Goal: Information Seeking & Learning: Check status

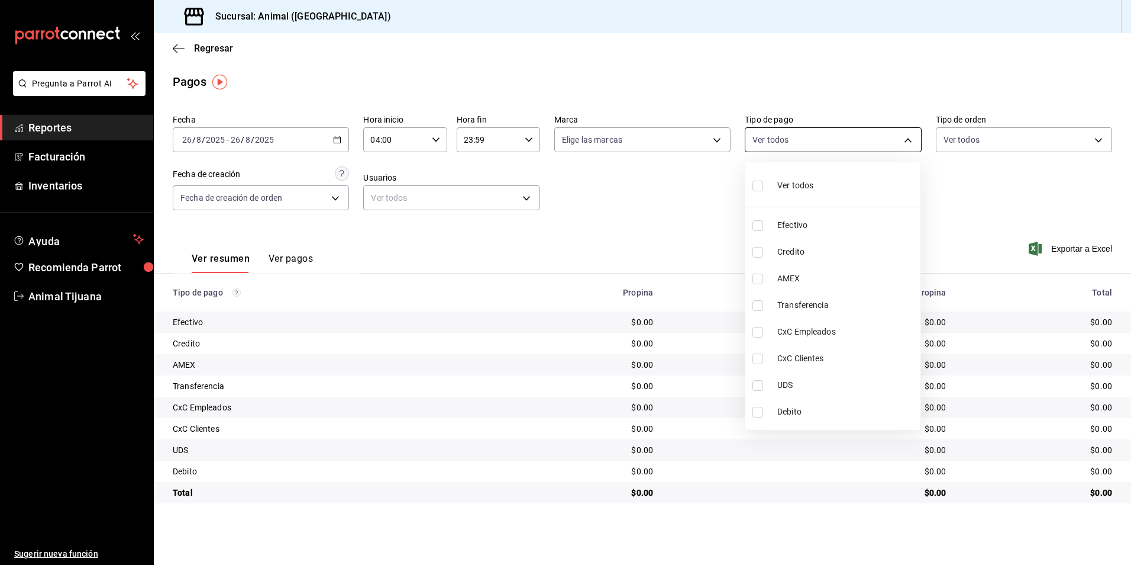
click at [845, 137] on body "Pregunta a Parrot AI Reportes Facturación Inventarios Ayuda Recomienda Parrot A…" at bounding box center [565, 282] width 1131 height 565
click at [823, 175] on li "Ver todos" at bounding box center [833, 184] width 175 height 35
type input "b84c62b8-b02c-4970-ab2e-e166616419f2,235ce608-f464-428a-9a71-314f665367d1,53567…"
checkbox input "true"
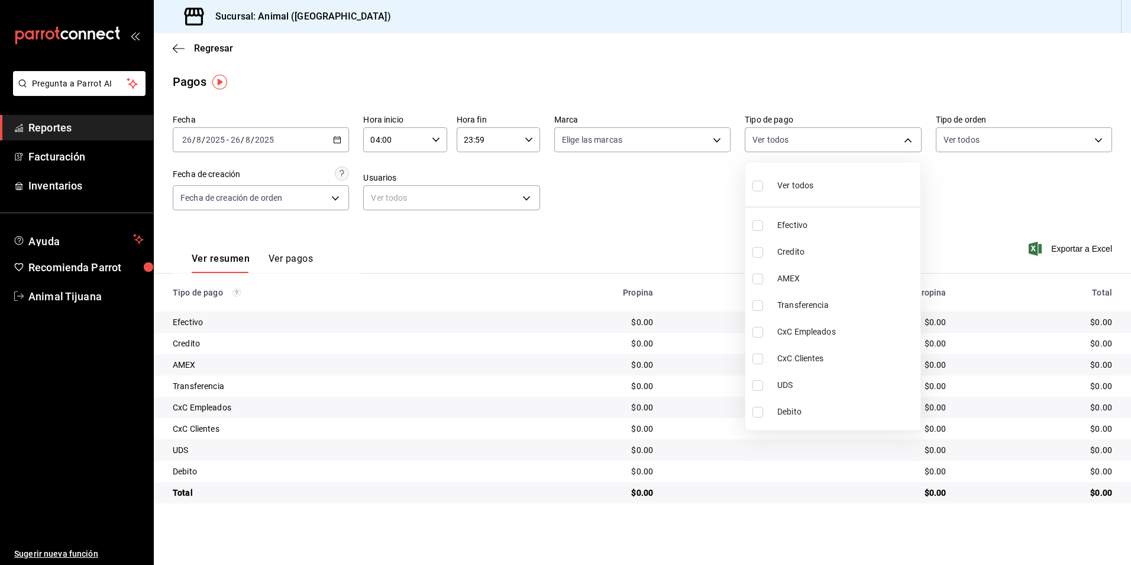
checkbox input "true"
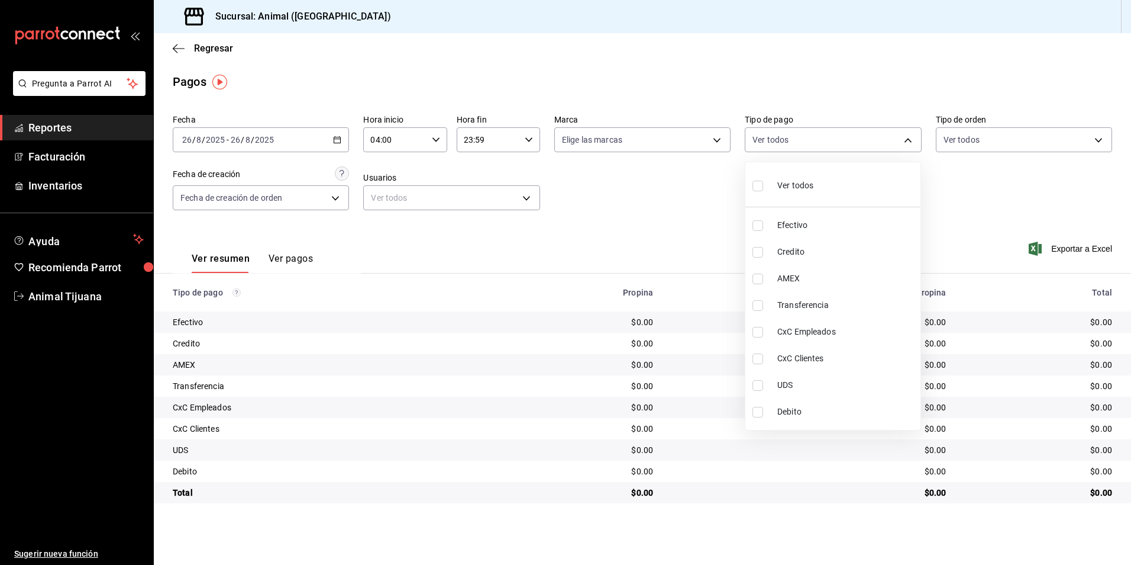
checkbox input "true"
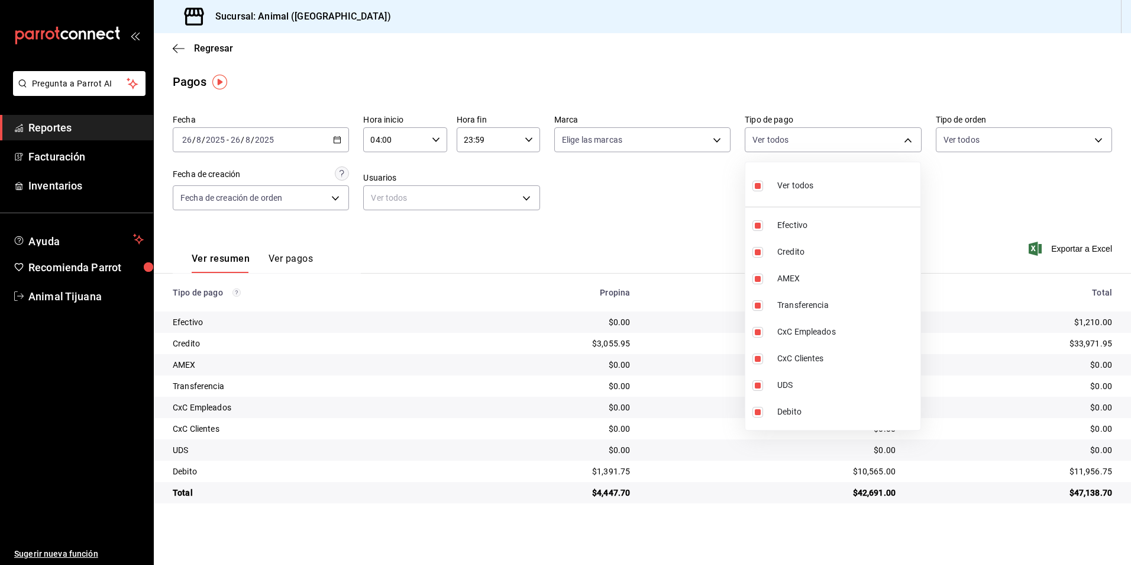
click at [820, 181] on li "Ver todos" at bounding box center [833, 184] width 175 height 35
checkbox input "false"
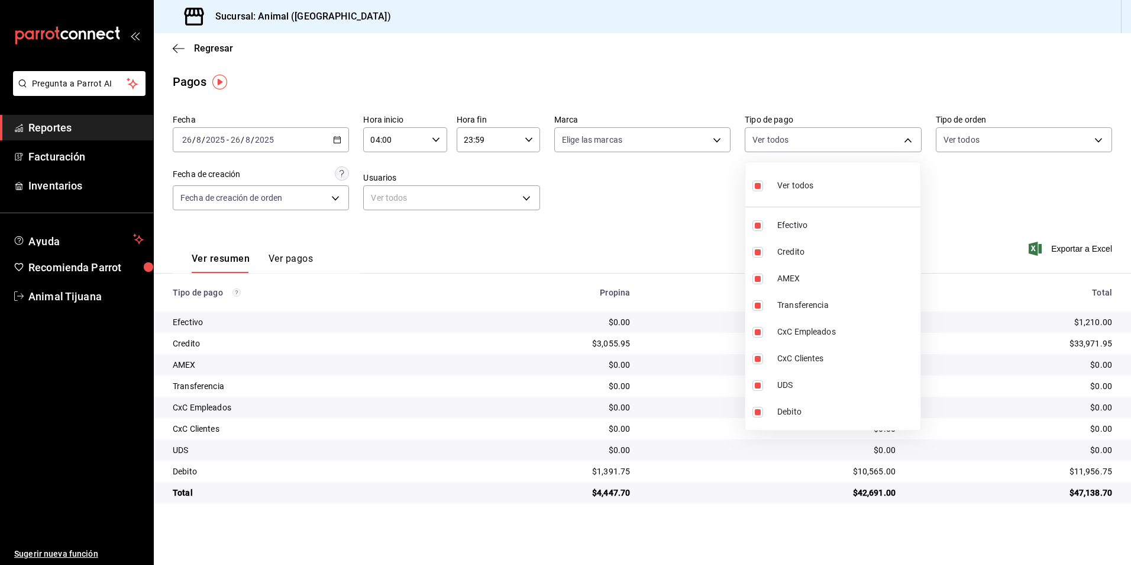
checkbox input "false"
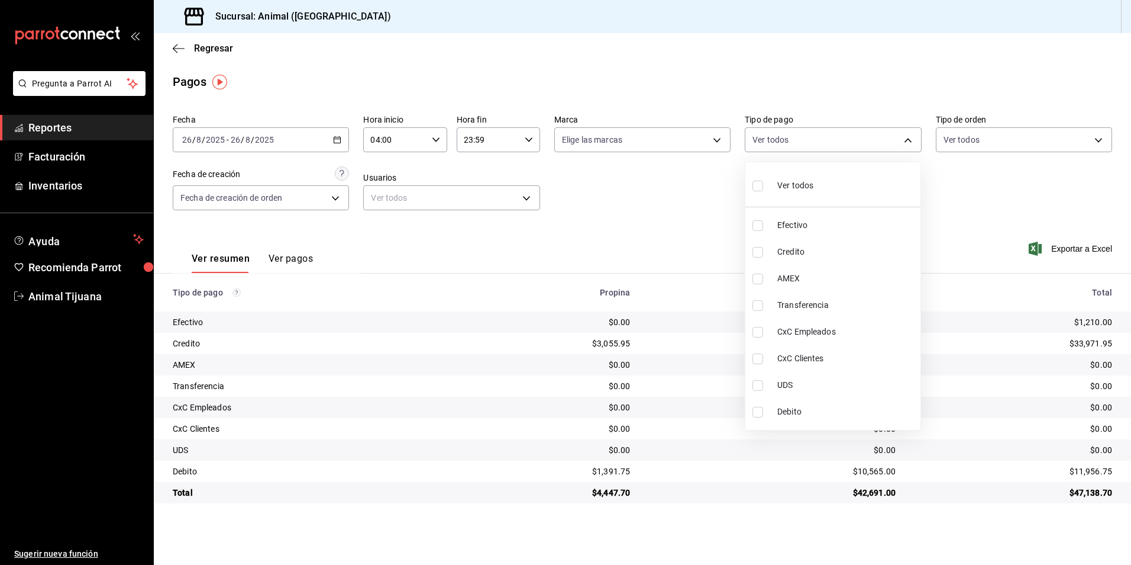
click at [664, 207] on div at bounding box center [565, 282] width 1131 height 565
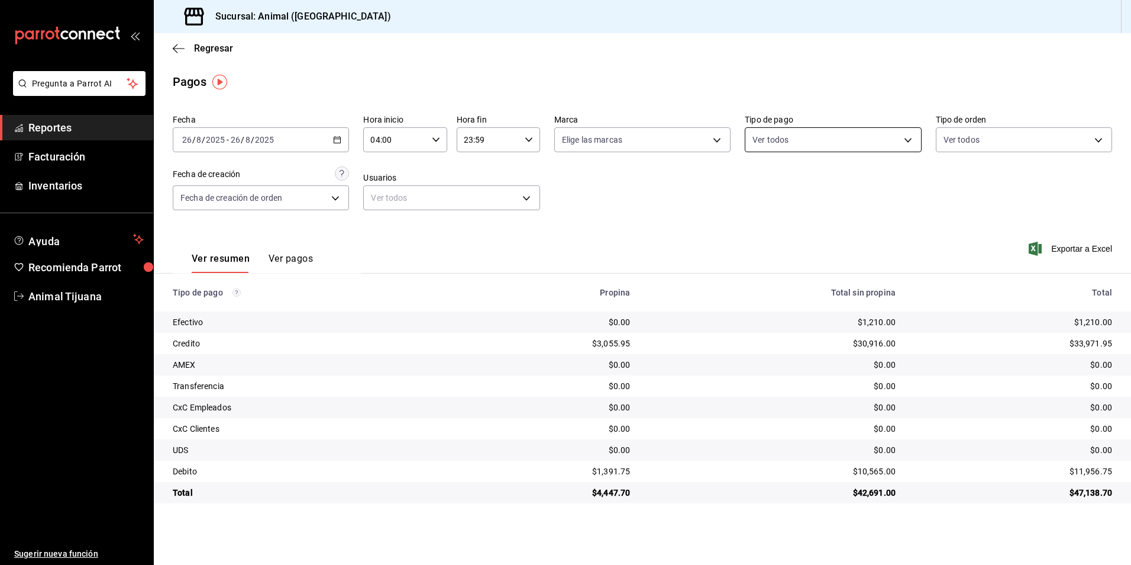
click at [877, 129] on body "Pregunta a Parrot AI Reportes Facturación Inventarios Ayuda Recomienda Parrot A…" at bounding box center [565, 282] width 1131 height 565
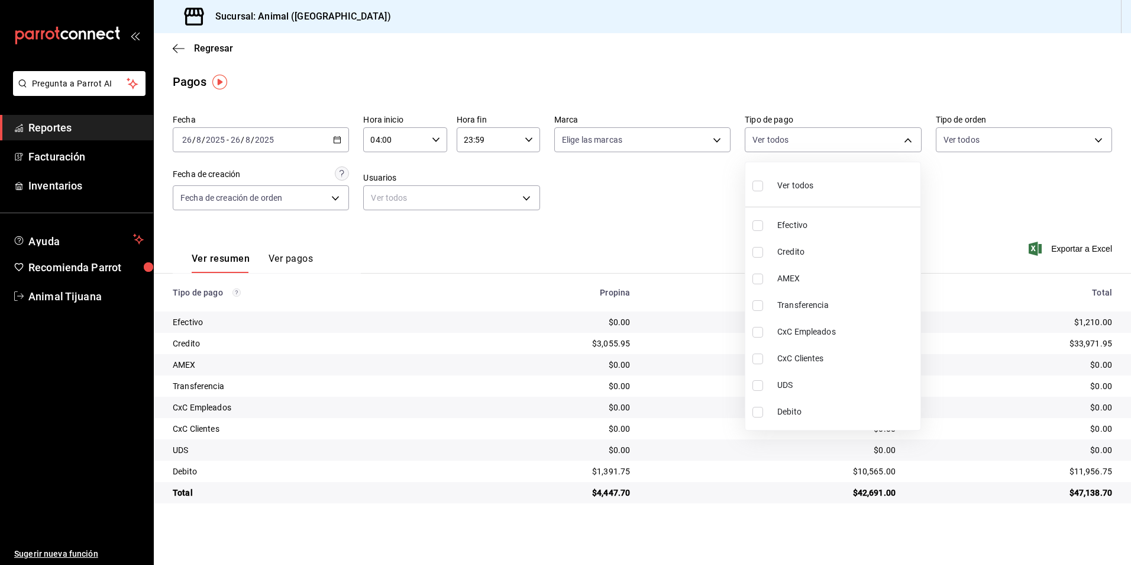
click at [843, 260] on li "Credito" at bounding box center [833, 251] width 175 height 27
type input "235ce608-f464-428a-9a71-314f665367d1"
checkbox input "true"
click at [846, 406] on span "Debito" at bounding box center [847, 411] width 138 height 12
type input "235ce608-f464-428a-9a71-314f665367d1,c7b29183-a811-4137-9cfa-21a61cd2bc4a"
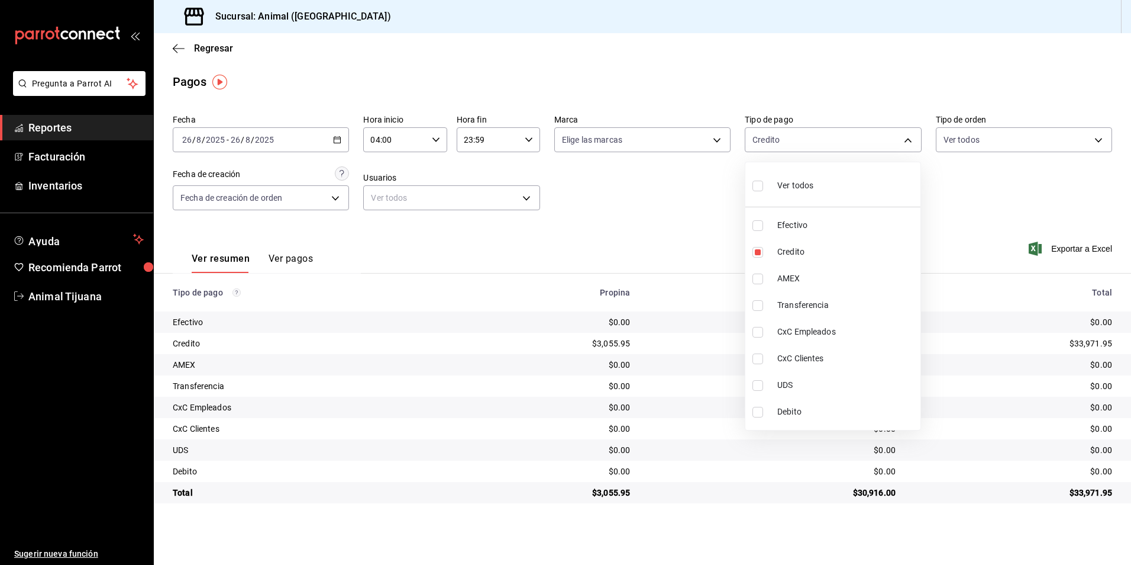
checkbox input "true"
click at [775, 194] on div "Ver todos" at bounding box center [783, 184] width 61 height 25
type input "b84c62b8-b02c-4970-ab2e-e166616419f2,235ce608-f464-428a-9a71-314f665367d1,53567…"
checkbox input "true"
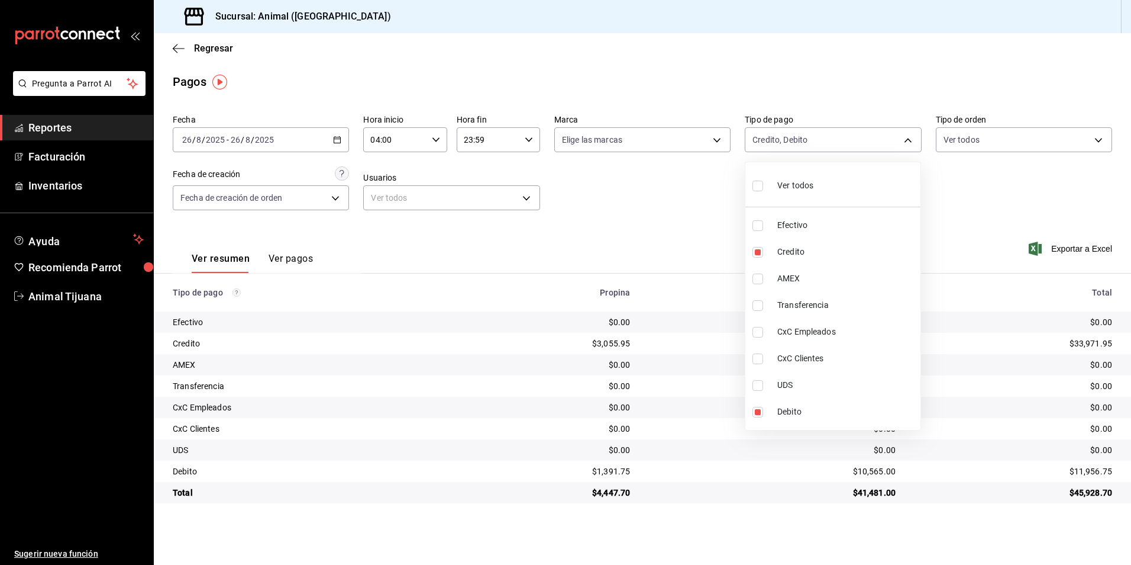
checkbox input "true"
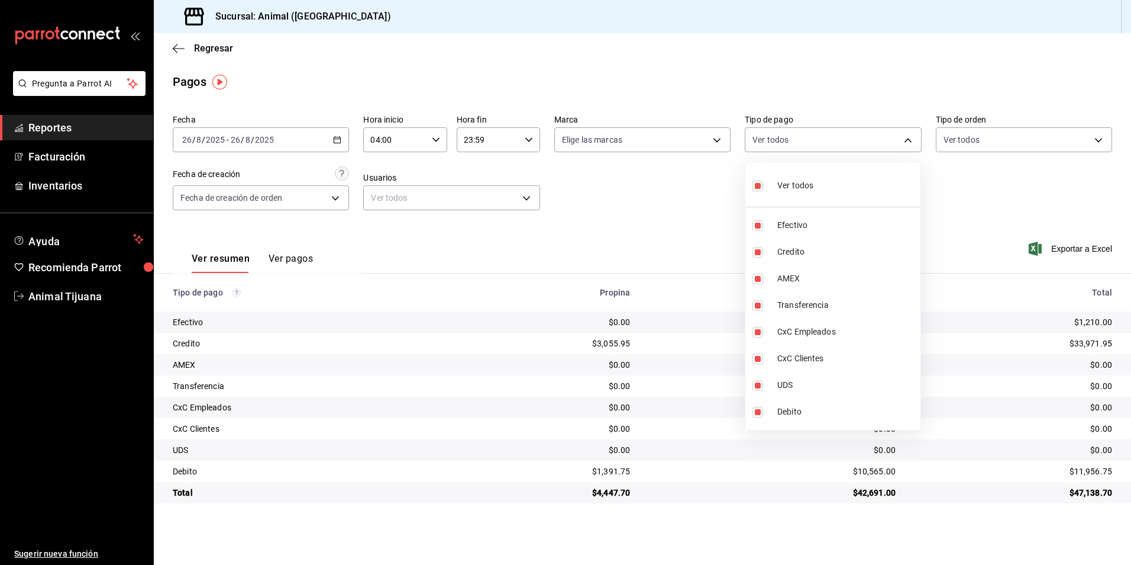
click at [775, 194] on div "Ver todos" at bounding box center [783, 184] width 61 height 25
checkbox input "false"
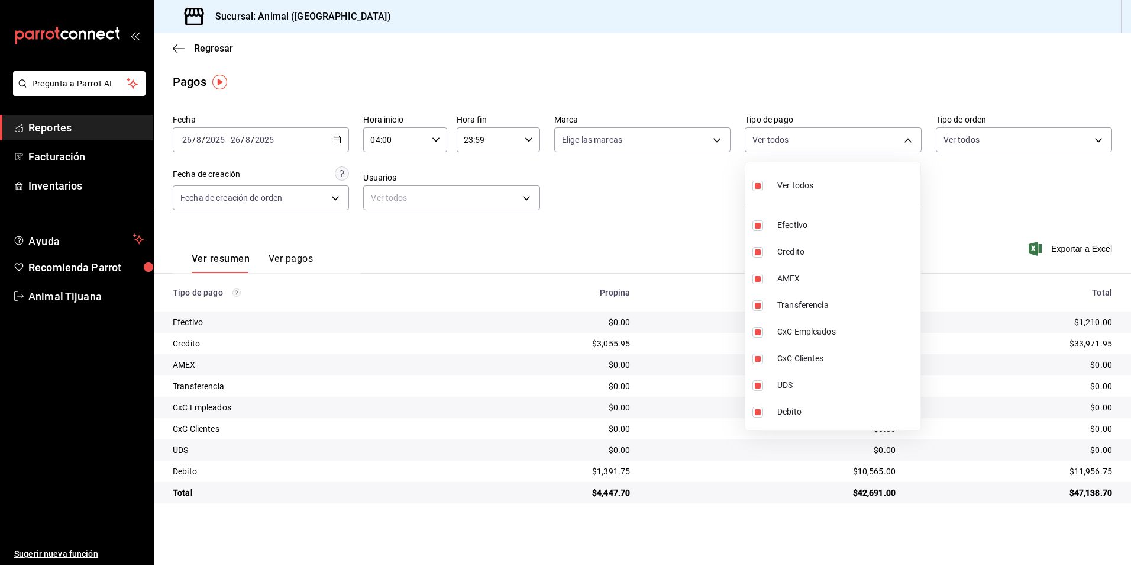
checkbox input "false"
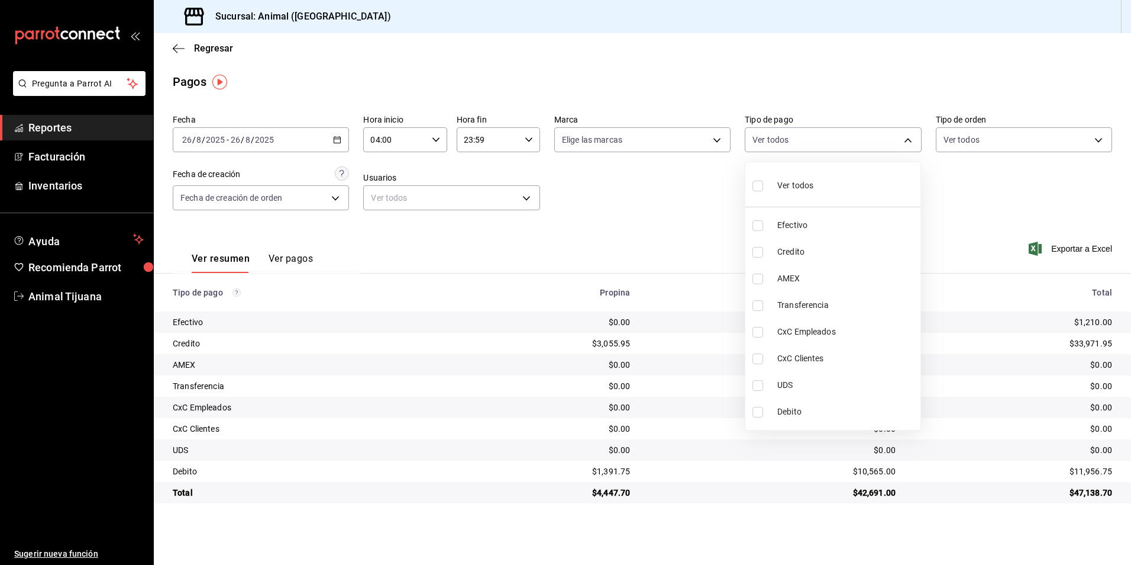
click at [802, 256] on span "Credito" at bounding box center [847, 252] width 138 height 12
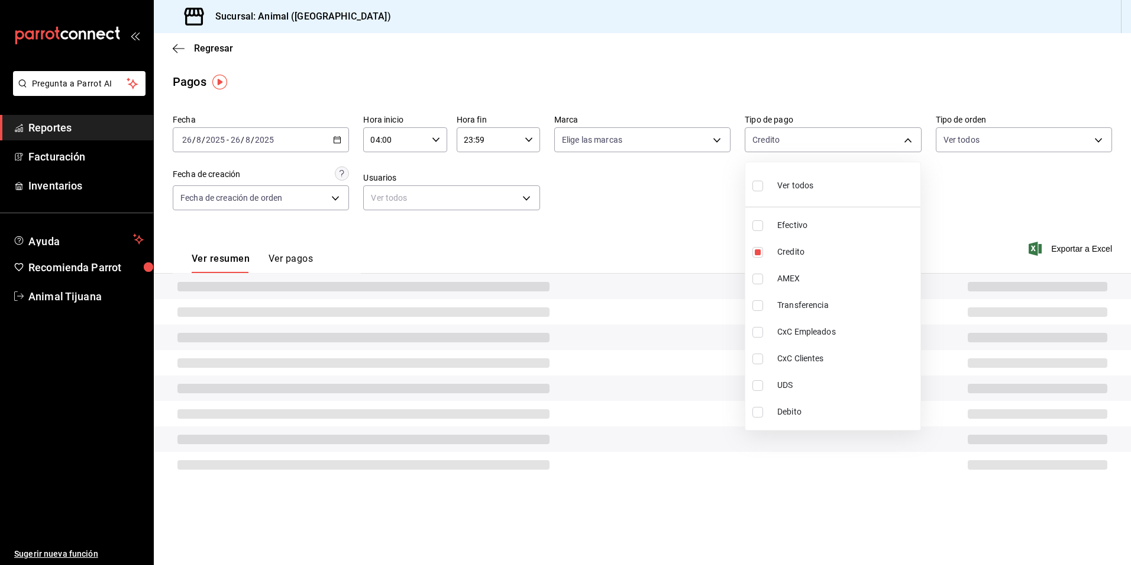
type input "235ce608-f464-428a-9a71-314f665367d1"
checkbox input "true"
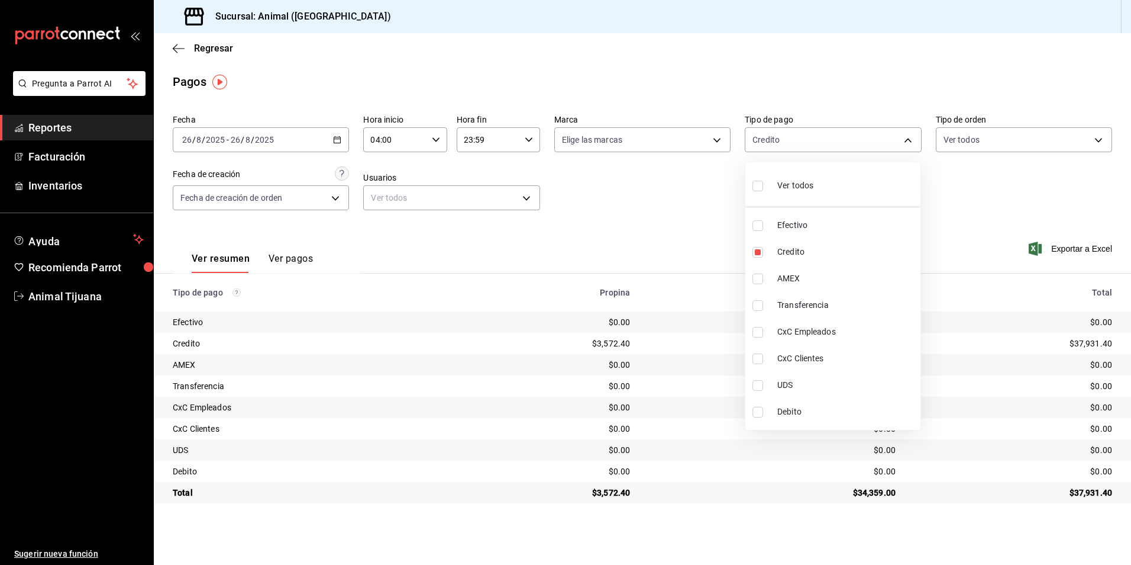
click at [806, 405] on span "Debito" at bounding box center [847, 411] width 138 height 12
type input "235ce608-f464-428a-9a71-314f665367d1,c7b29183-a811-4137-9cfa-21a61cd2bc4a"
checkbox input "true"
click at [833, 182] on li "Ver todos" at bounding box center [833, 184] width 175 height 35
type input "b84c62b8-b02c-4970-ab2e-e166616419f2,235ce608-f464-428a-9a71-314f665367d1,53567…"
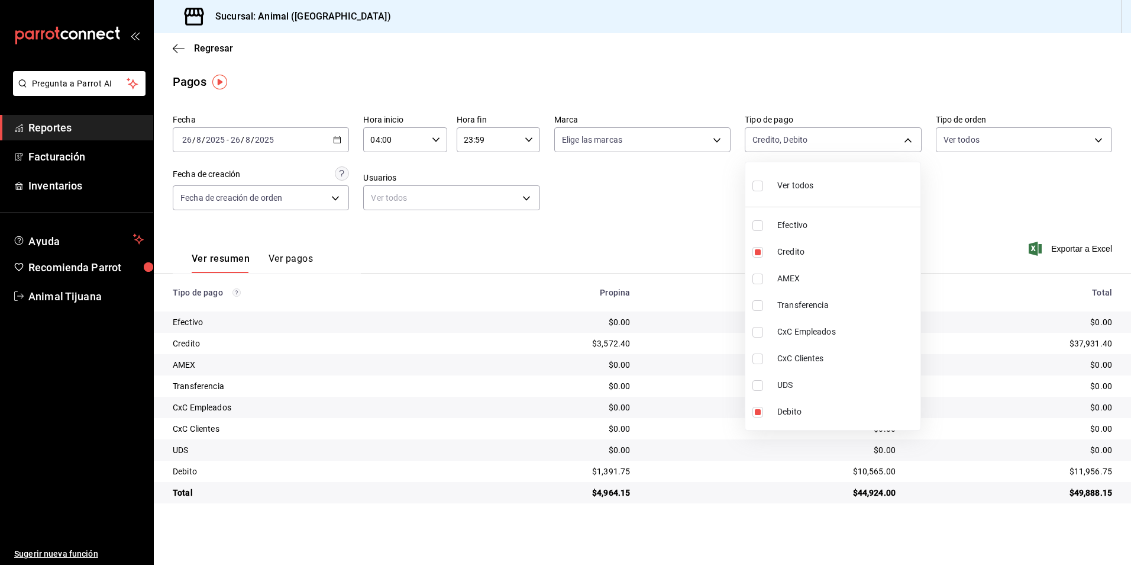
checkbox input "true"
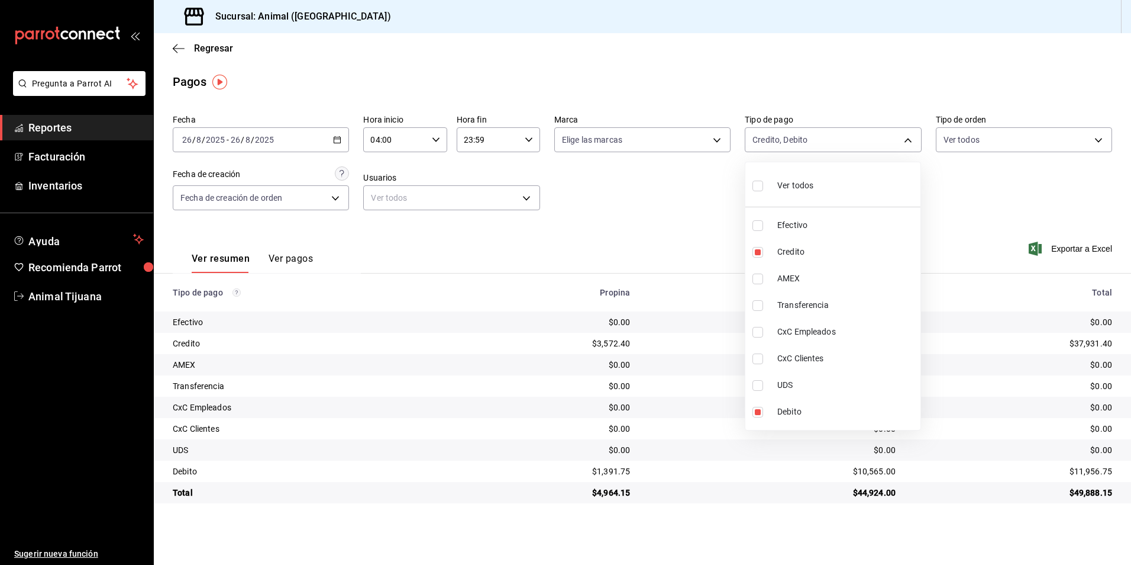
checkbox input "true"
click at [833, 182] on li "Ver todos" at bounding box center [833, 184] width 175 height 35
checkbox input "false"
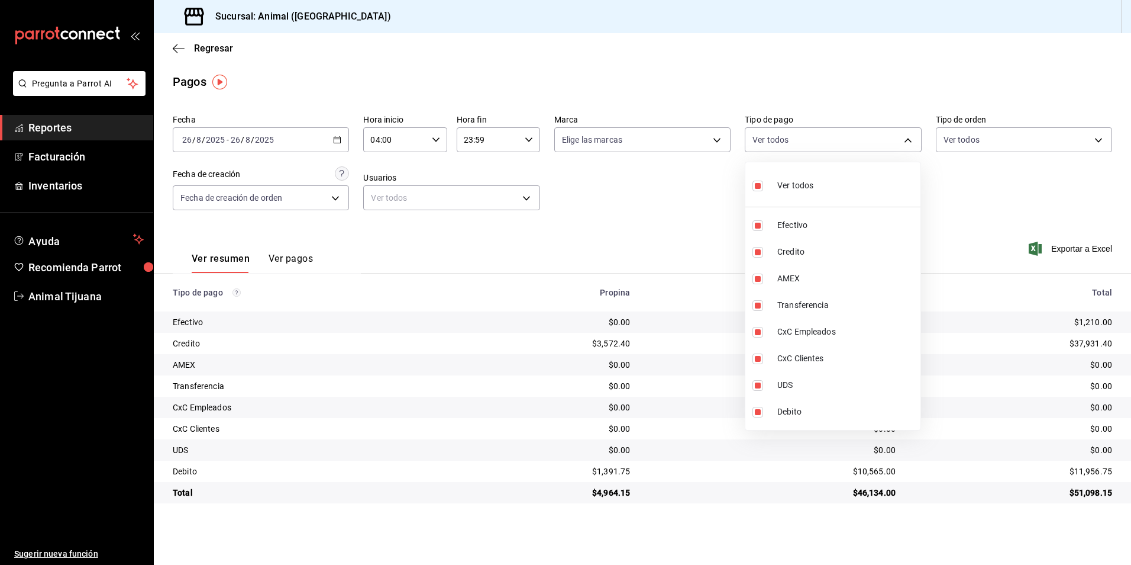
checkbox input "false"
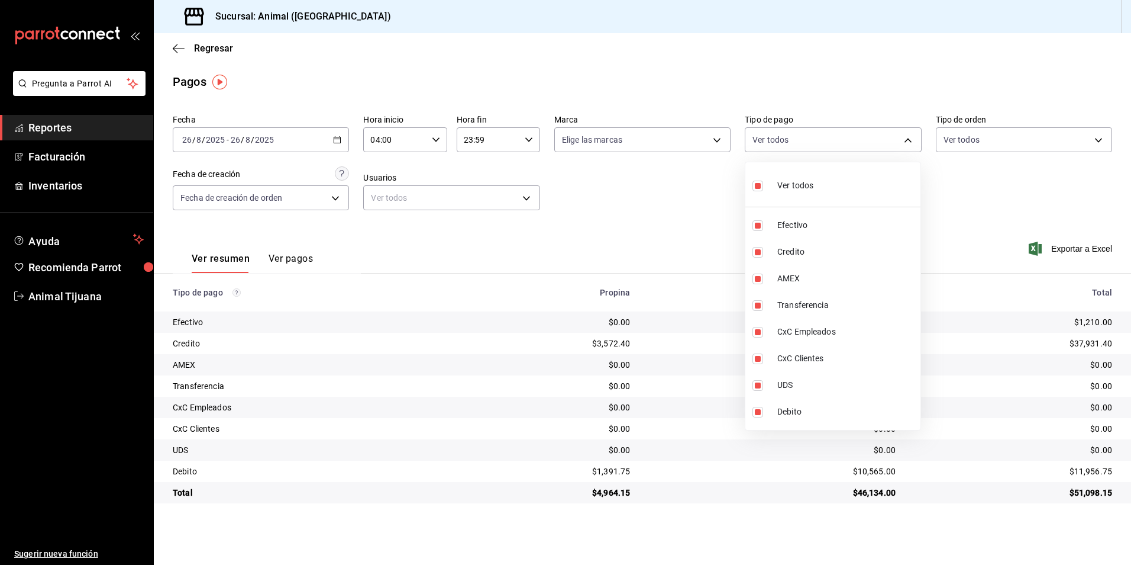
checkbox input "false"
click at [828, 245] on li "Credito" at bounding box center [833, 251] width 175 height 27
type input "235ce608-f464-428a-9a71-314f665367d1"
checkbox input "true"
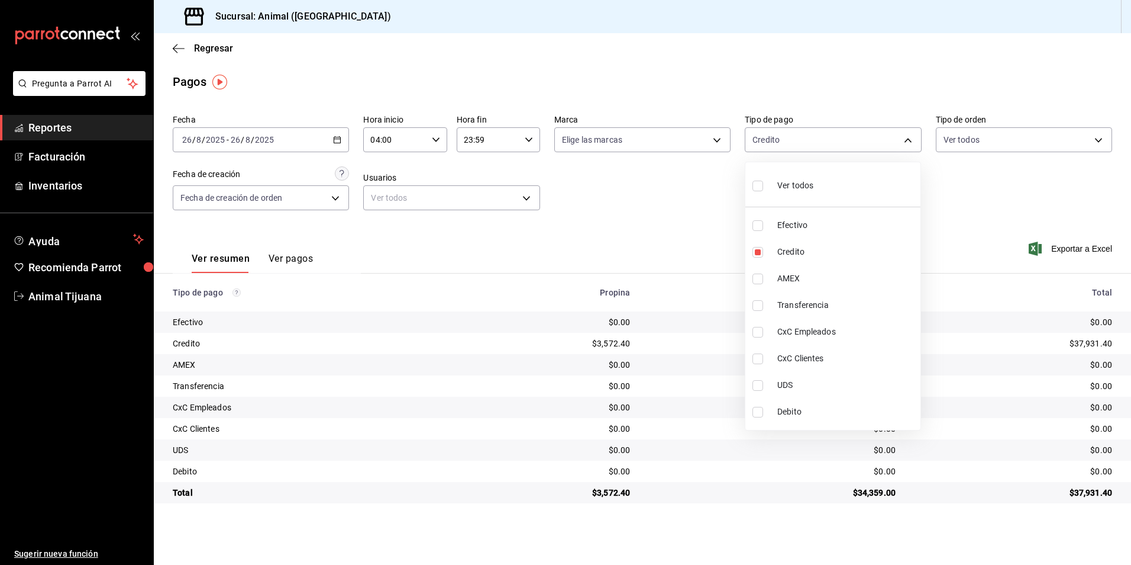
click at [829, 412] on span "Debito" at bounding box center [847, 411] width 138 height 12
type input "235ce608-f464-428a-9a71-314f665367d1,c7b29183-a811-4137-9cfa-21a61cd2bc4a"
checkbox input "true"
click at [805, 194] on div "Ver todos" at bounding box center [783, 184] width 61 height 25
type input "b84c62b8-b02c-4970-ab2e-e166616419f2,235ce608-f464-428a-9a71-314f665367d1,53567…"
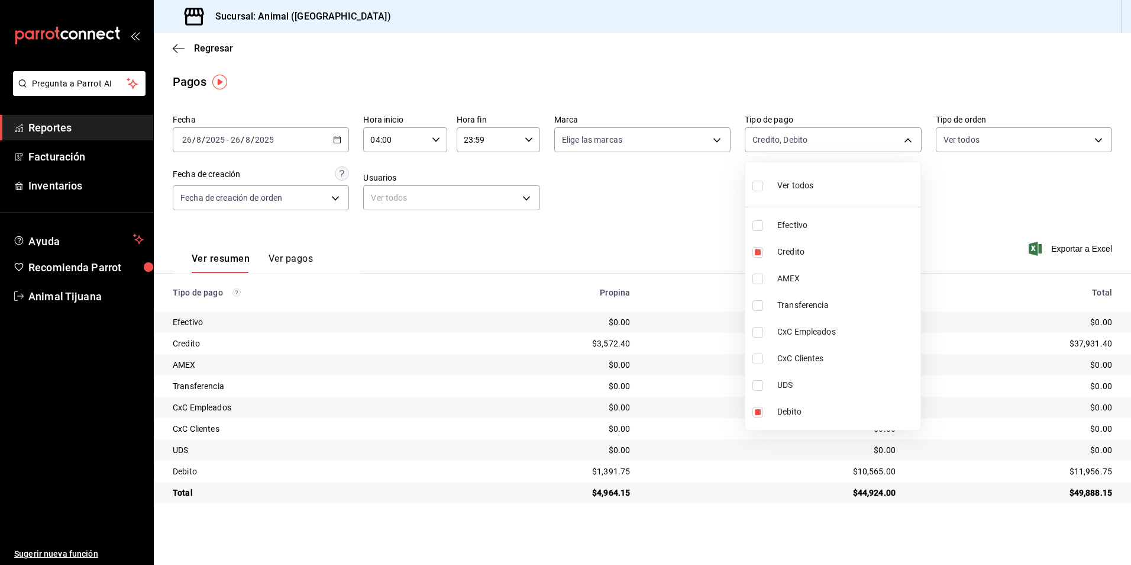
checkbox input "true"
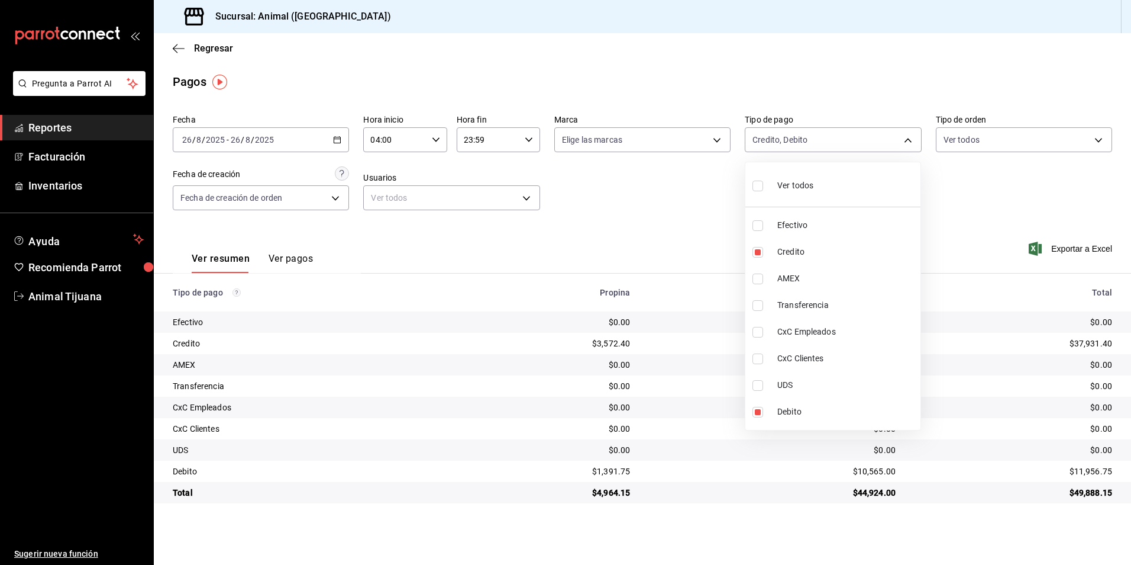
checkbox input "true"
click at [805, 194] on div "Ver todos" at bounding box center [783, 184] width 61 height 25
checkbox input "false"
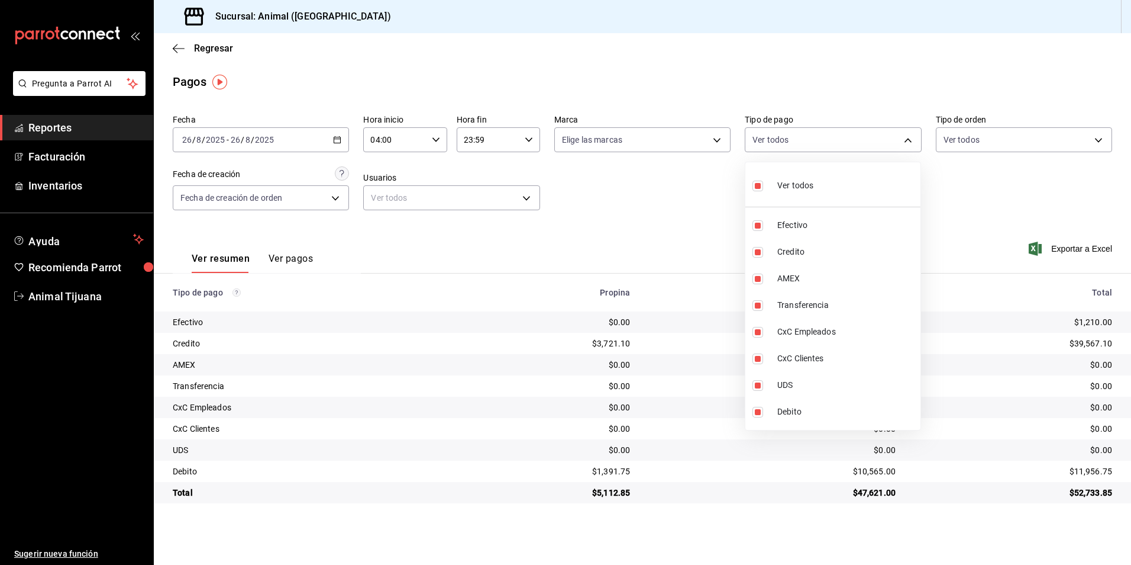
checkbox input "false"
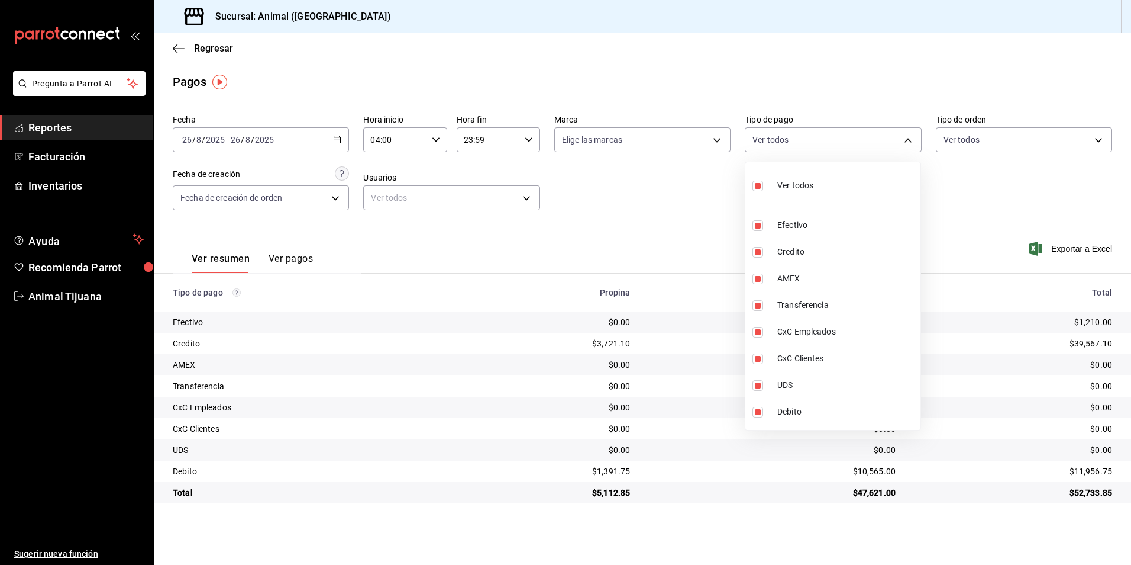
checkbox input "false"
click at [801, 253] on span "Credito" at bounding box center [847, 252] width 138 height 12
type input "235ce608-f464-428a-9a71-314f665367d1"
checkbox input "true"
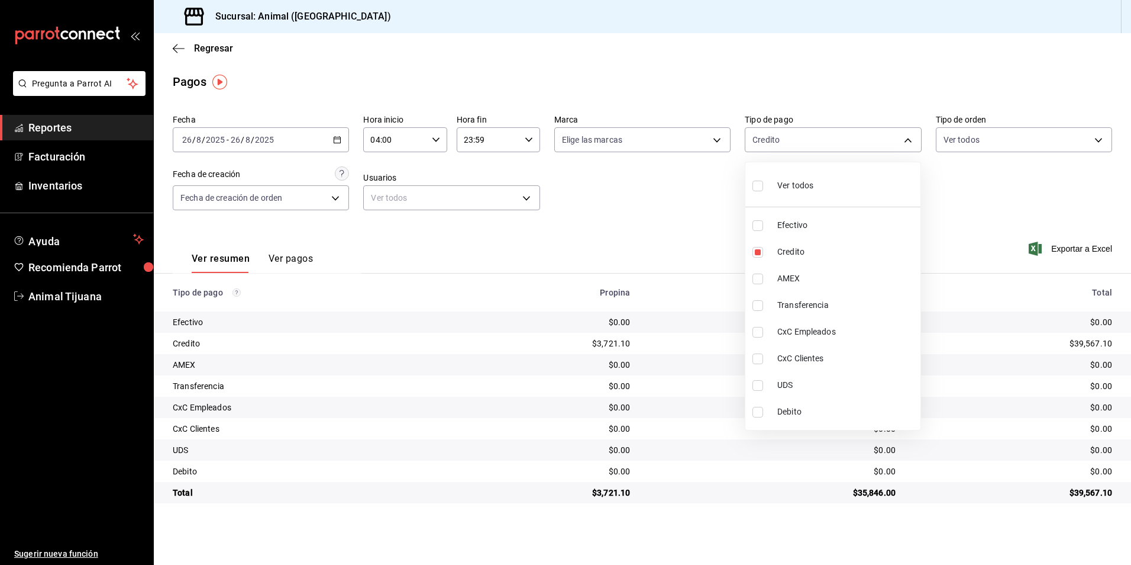
click at [792, 411] on span "Debito" at bounding box center [847, 411] width 138 height 12
type input "235ce608-f464-428a-9a71-314f665367d1,c7b29183-a811-4137-9cfa-21a61cd2bc4a"
checkbox input "true"
click at [794, 169] on li "Ver todos" at bounding box center [833, 184] width 175 height 35
type input "b84c62b8-b02c-4970-ab2e-e166616419f2,235ce608-f464-428a-9a71-314f665367d1,53567…"
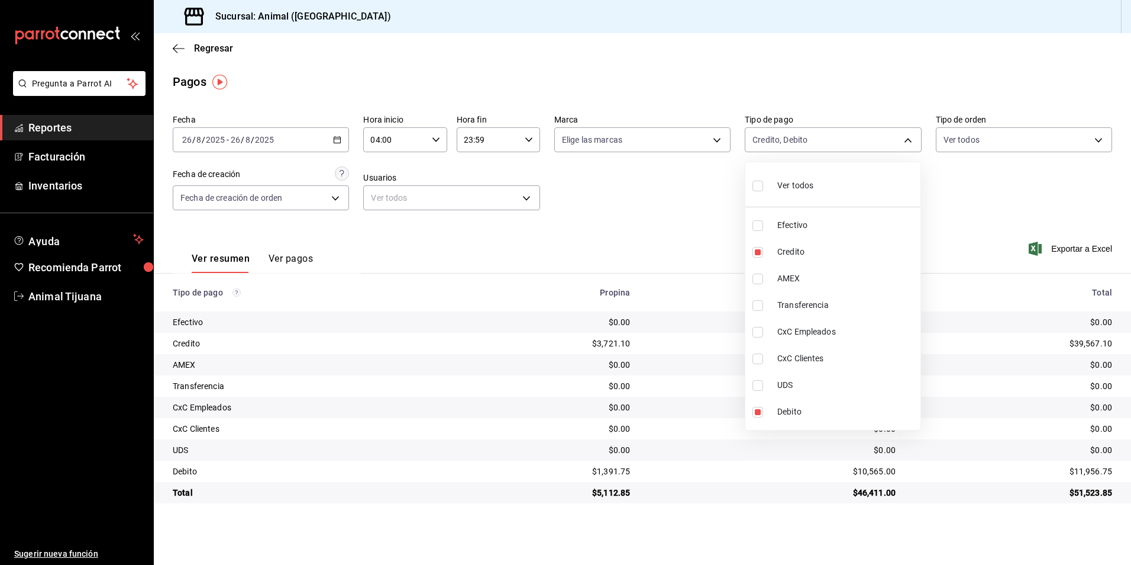
checkbox input "true"
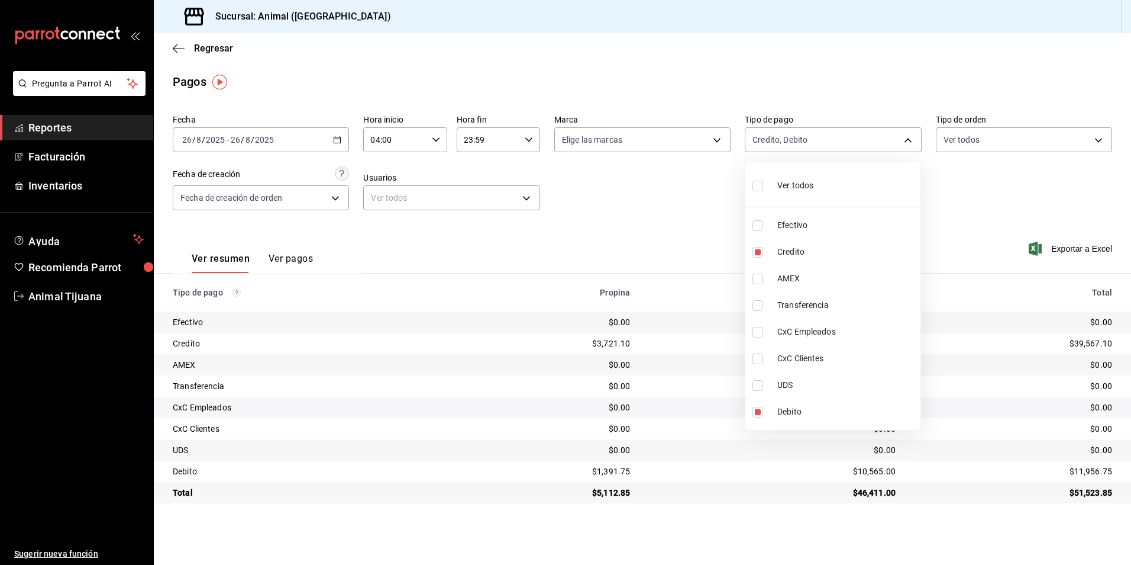
checkbox input "true"
click at [775, 185] on div "Ver todos" at bounding box center [783, 184] width 61 height 25
checkbox input "false"
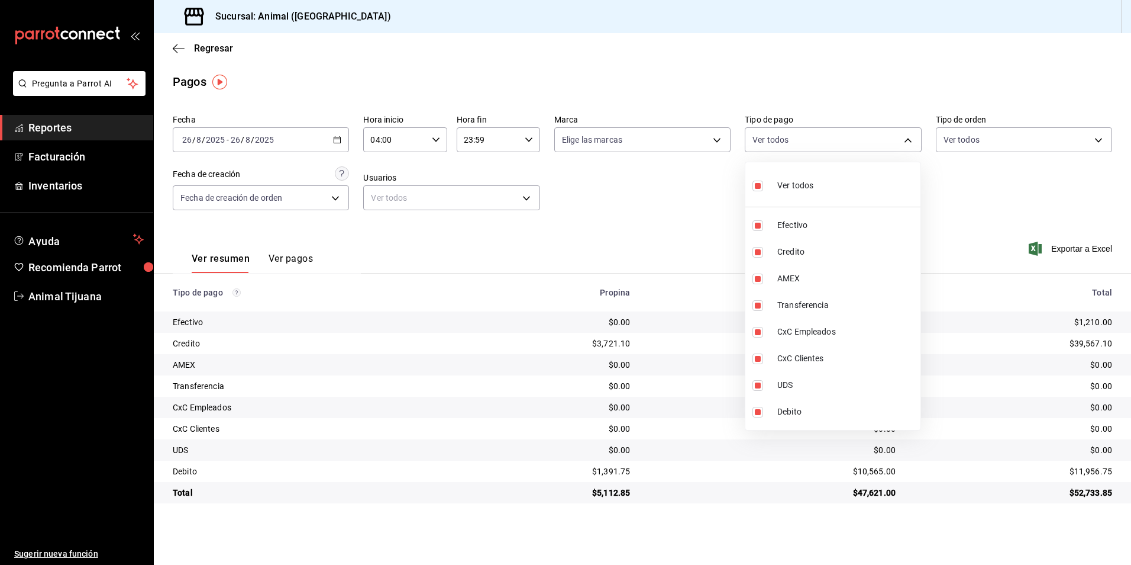
checkbox input "false"
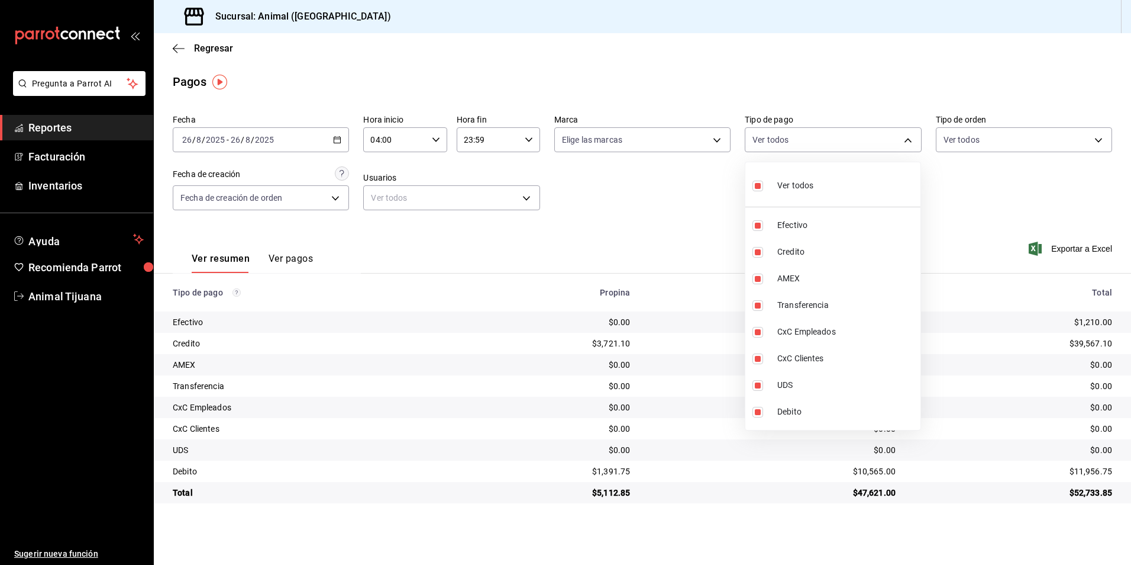
checkbox input "false"
click at [775, 185] on div "Ver todos" at bounding box center [783, 184] width 61 height 25
type input "b84c62b8-b02c-4970-ab2e-e166616419f2,235ce608-f464-428a-9a71-314f665367d1,53567…"
checkbox input "true"
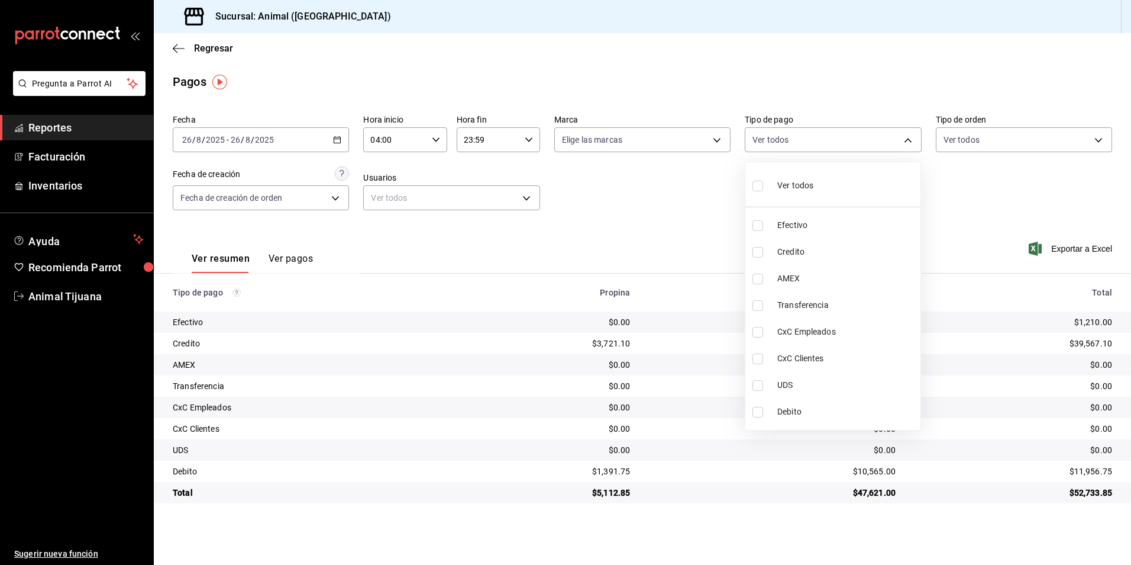
checkbox input "true"
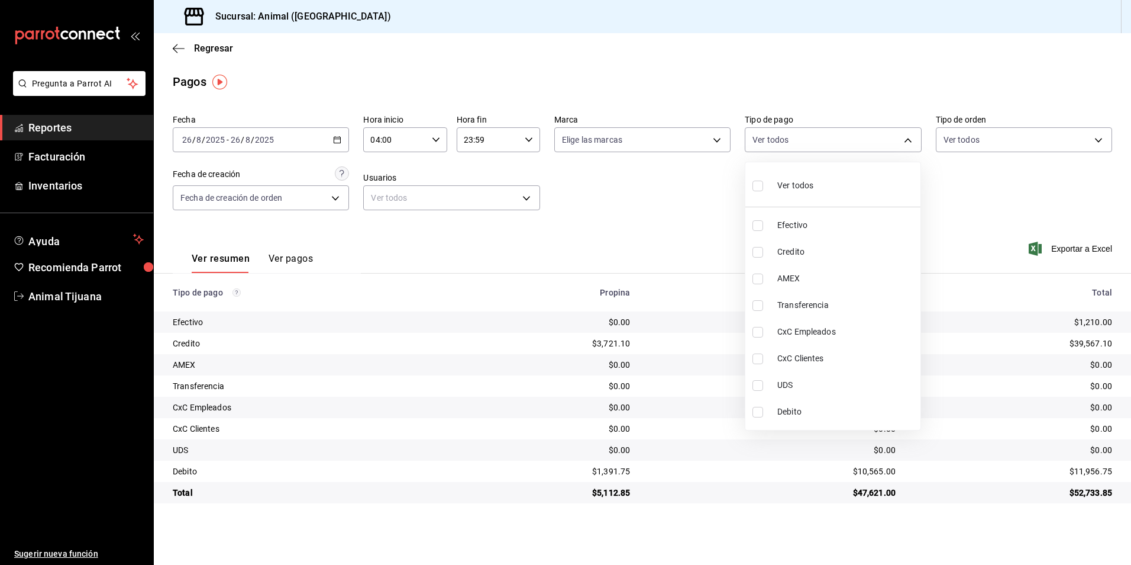
checkbox input "true"
click at [775, 185] on div "Ver todos" at bounding box center [783, 184] width 61 height 25
checkbox input "false"
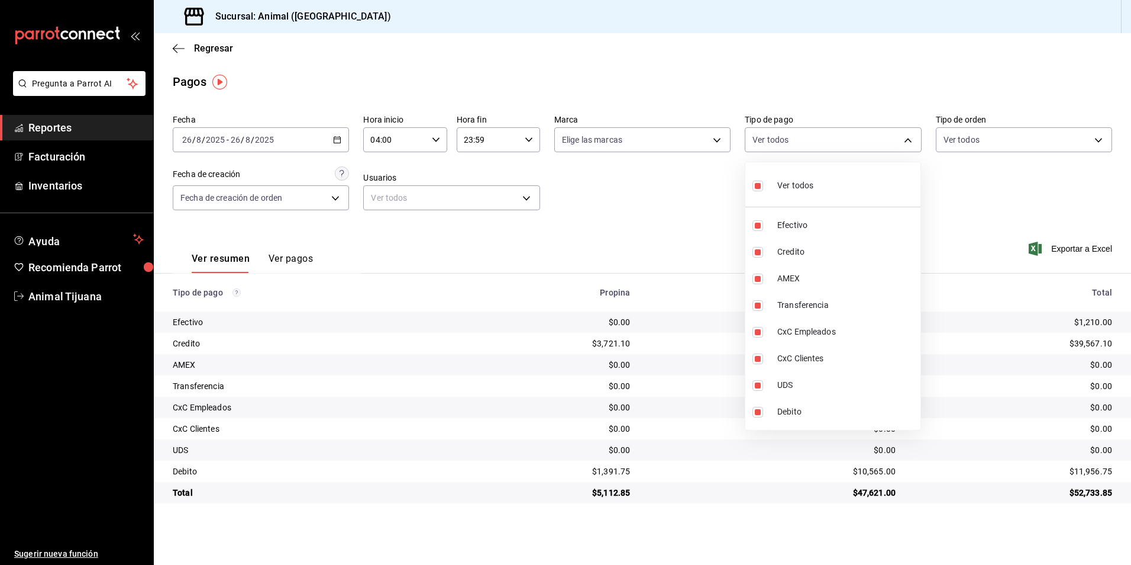
checkbox input "false"
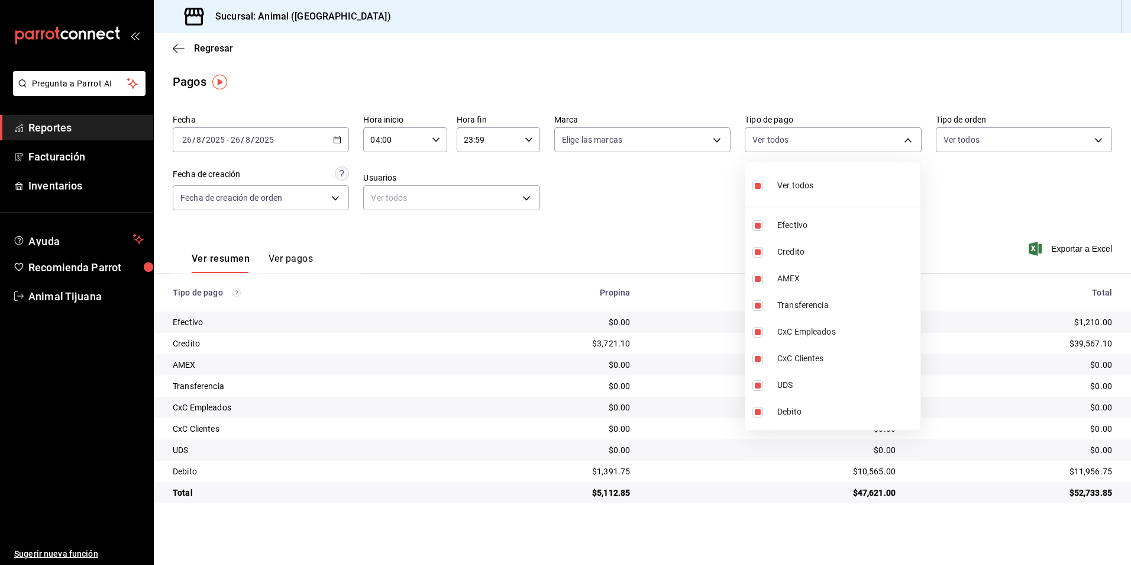
checkbox input "false"
click at [762, 185] on input "checkbox" at bounding box center [758, 185] width 11 height 11
checkbox input "true"
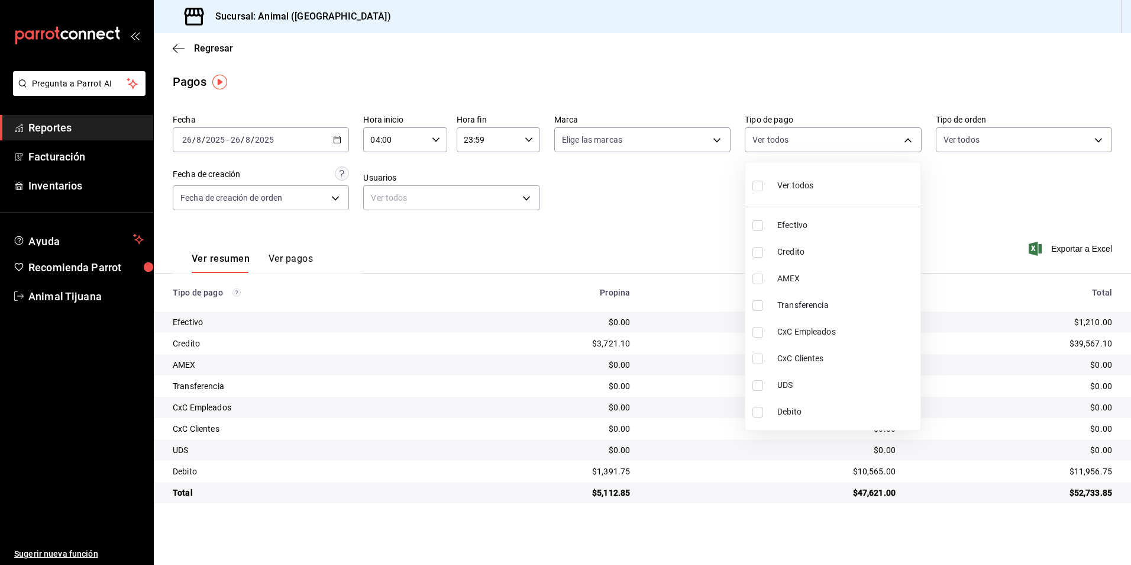
type input "b84c62b8-b02c-4970-ab2e-e166616419f2,235ce608-f464-428a-9a71-314f665367d1,53567…"
checkbox input "true"
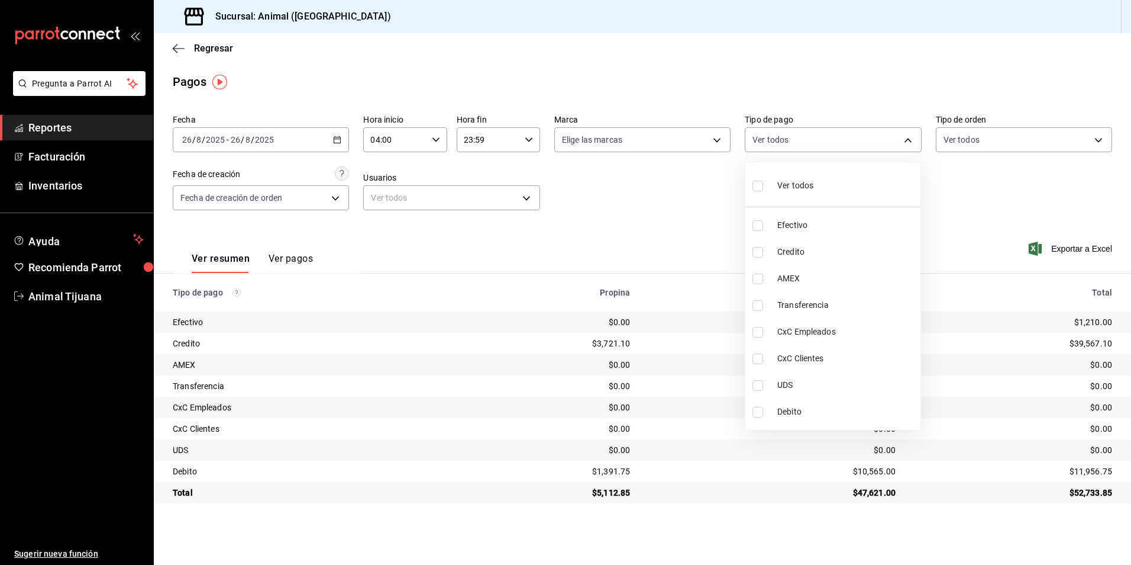
checkbox input "true"
click at [759, 189] on input "checkbox" at bounding box center [758, 185] width 11 height 11
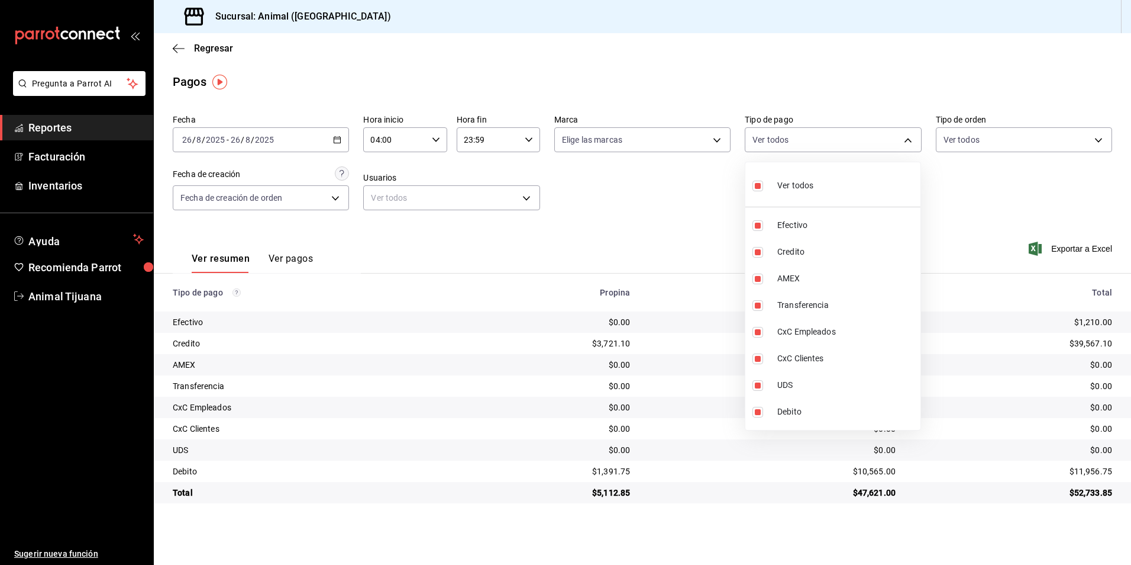
checkbox input "false"
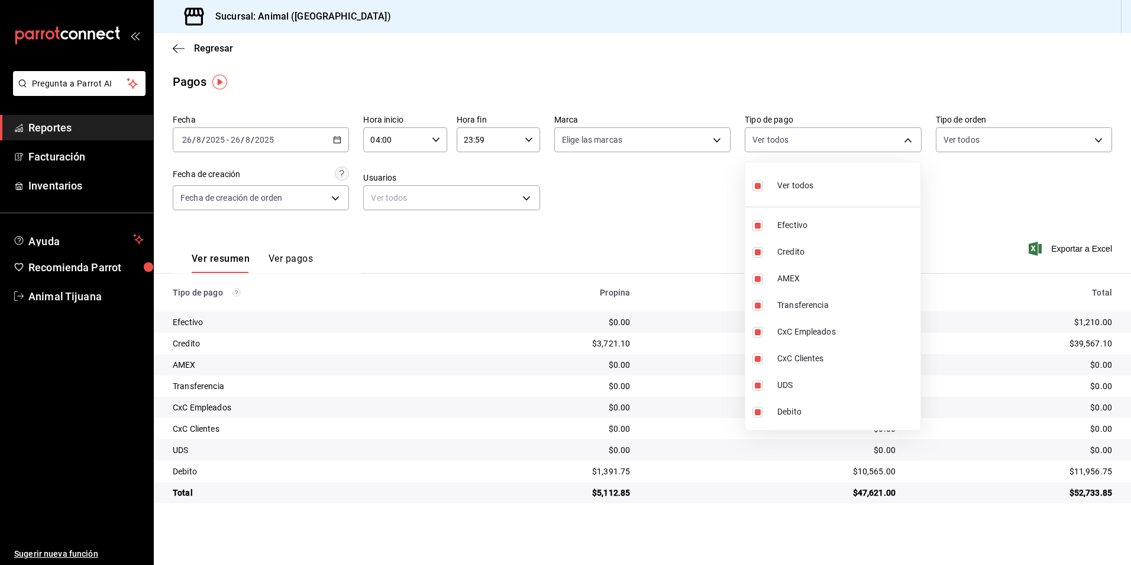
checkbox input "false"
click at [892, 182] on li "Ver todos" at bounding box center [833, 184] width 175 height 35
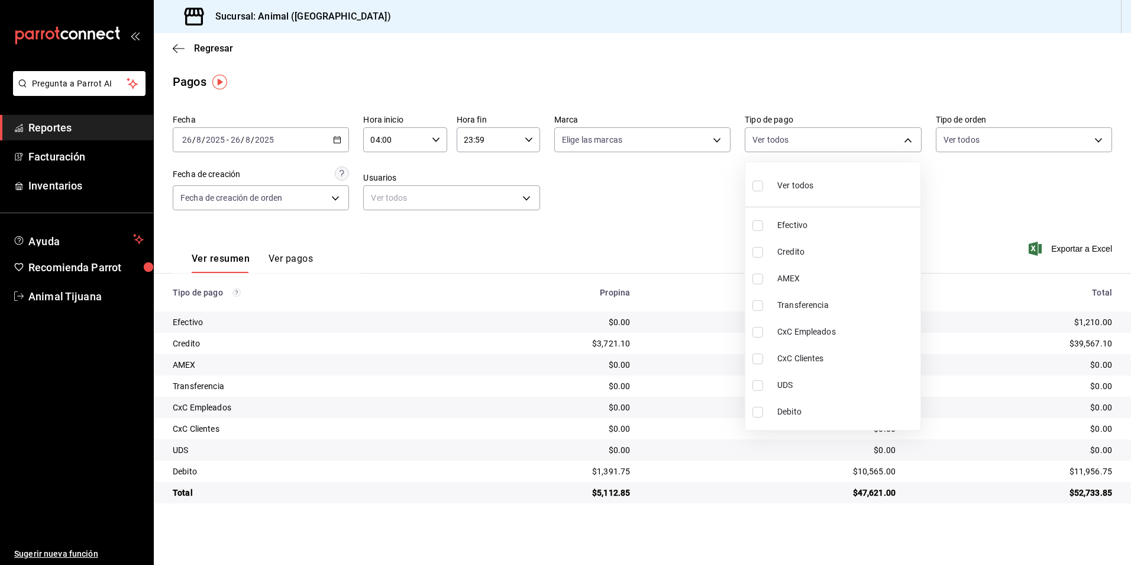
type input "b84c62b8-b02c-4970-ab2e-e166616419f2,235ce608-f464-428a-9a71-314f665367d1,53567…"
checkbox input "true"
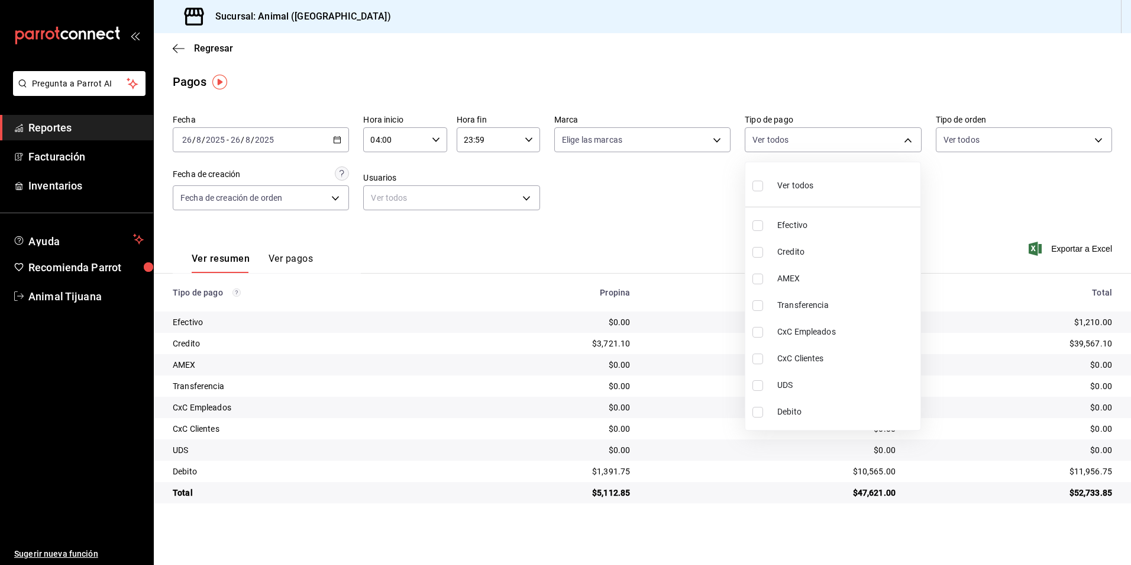
checkbox input "true"
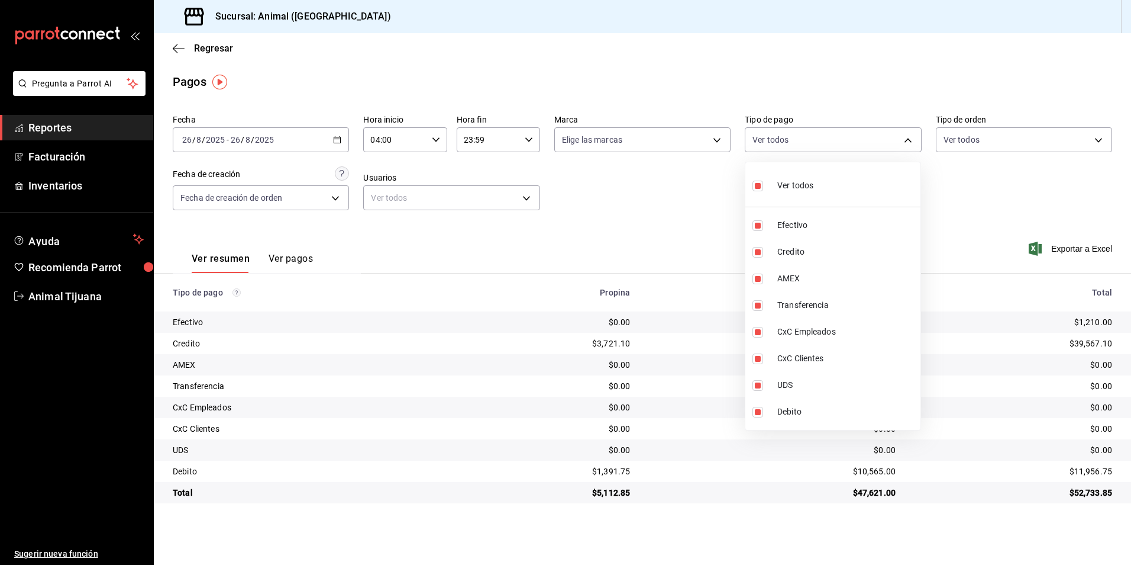
click at [892, 182] on li "Ver todos" at bounding box center [833, 184] width 175 height 35
checkbox input "false"
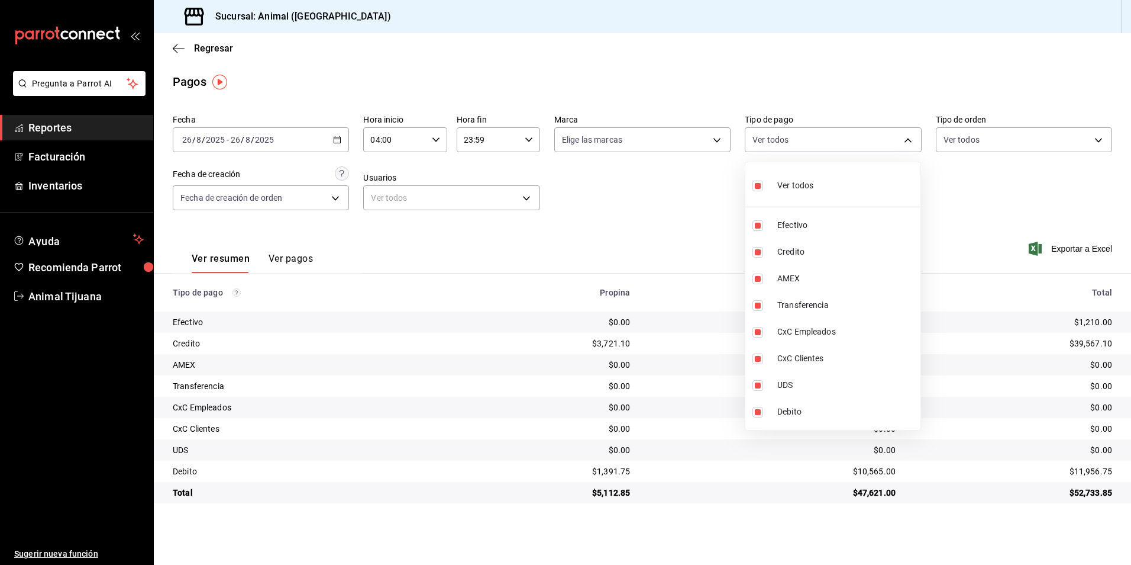
checkbox input "false"
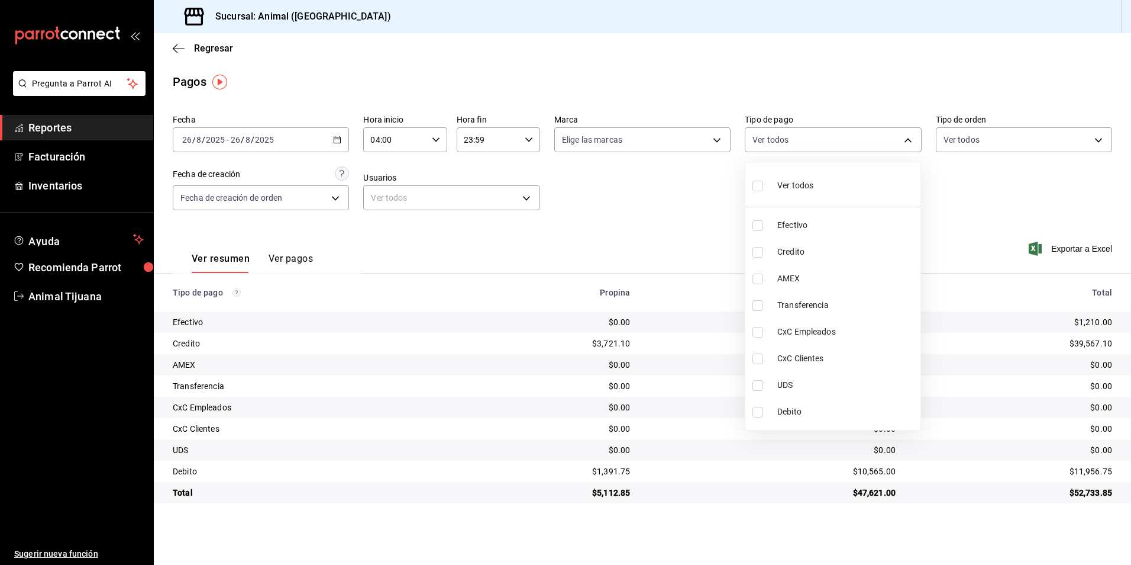
click at [764, 185] on label at bounding box center [760, 185] width 15 height 17
click at [763, 185] on input "checkbox" at bounding box center [758, 185] width 11 height 11
checkbox input "false"
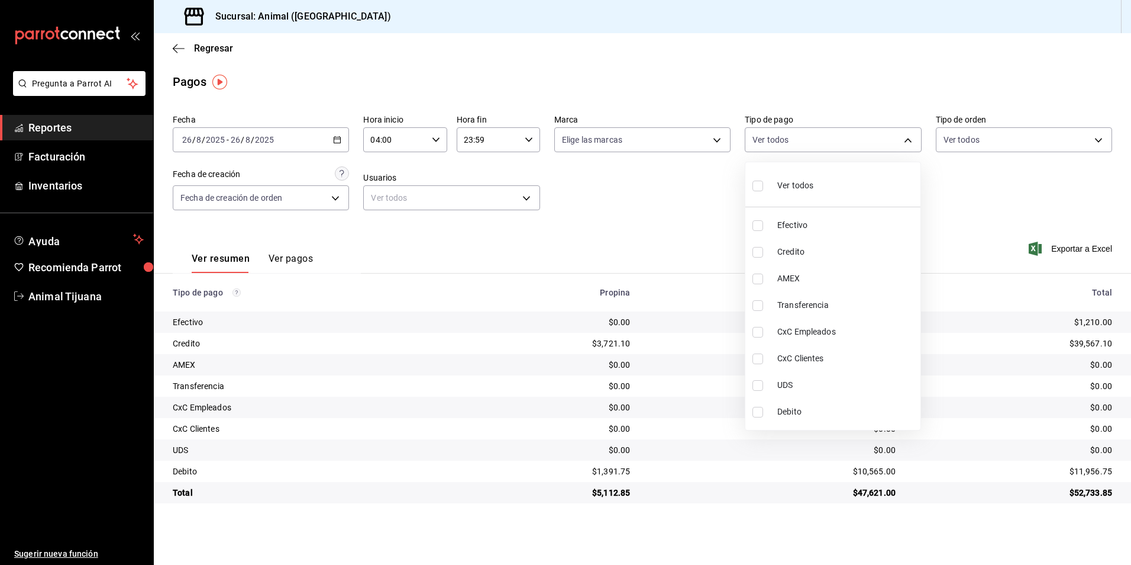
checkbox input "false"
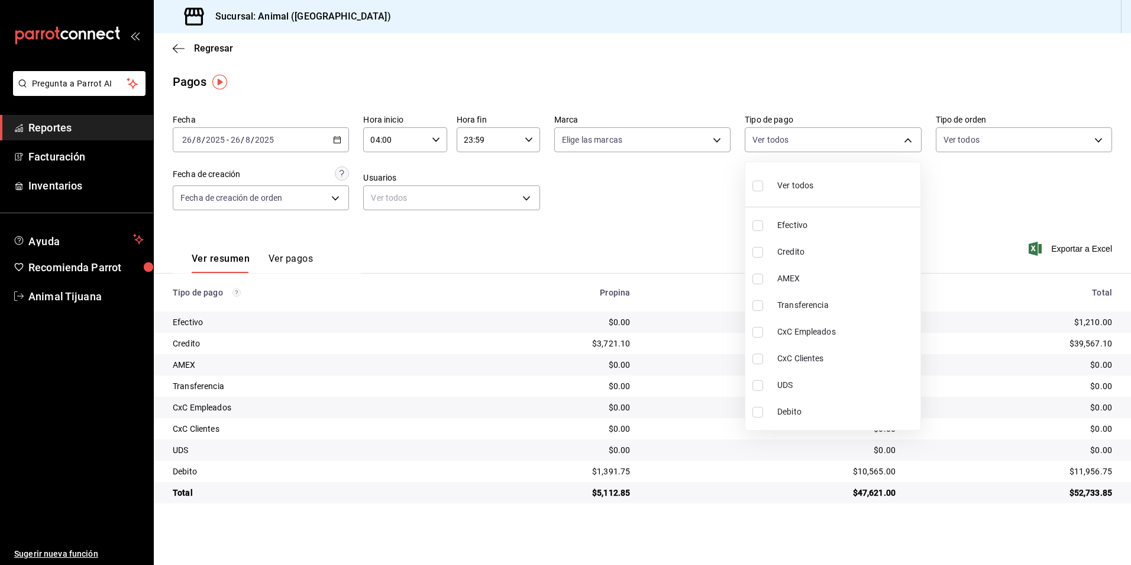
checkbox input "false"
click at [758, 187] on input "checkbox" at bounding box center [758, 185] width 11 height 11
checkbox input "true"
type input "b84c62b8-b02c-4970-ab2e-e166616419f2,235ce608-f464-428a-9a71-314f665367d1,53567…"
checkbox input "true"
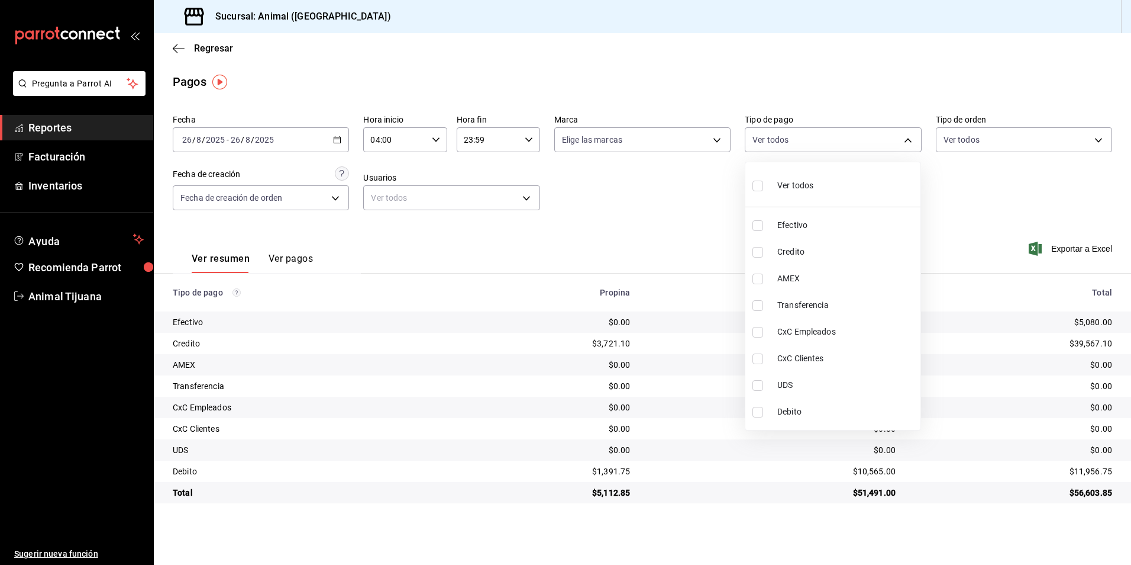
checkbox input "true"
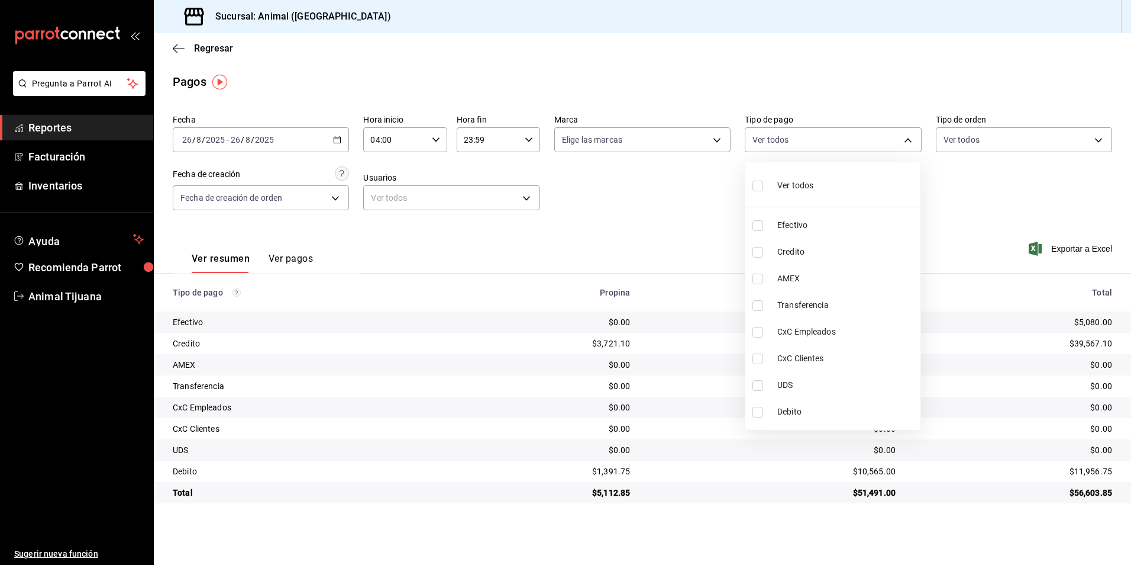
checkbox input "true"
click at [758, 187] on input "checkbox" at bounding box center [758, 185] width 11 height 11
checkbox input "false"
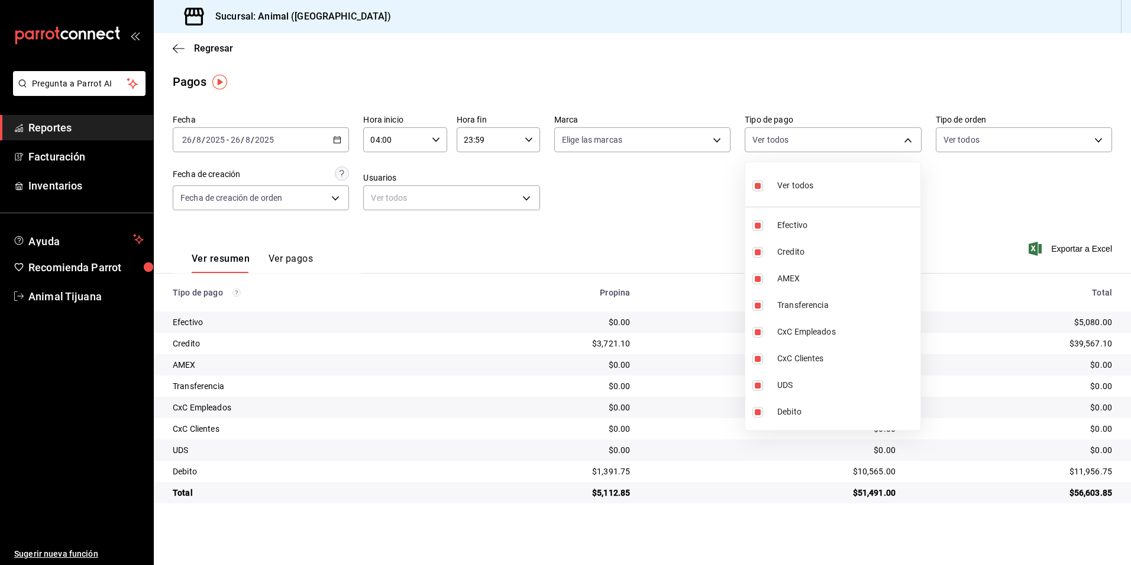
checkbox input "false"
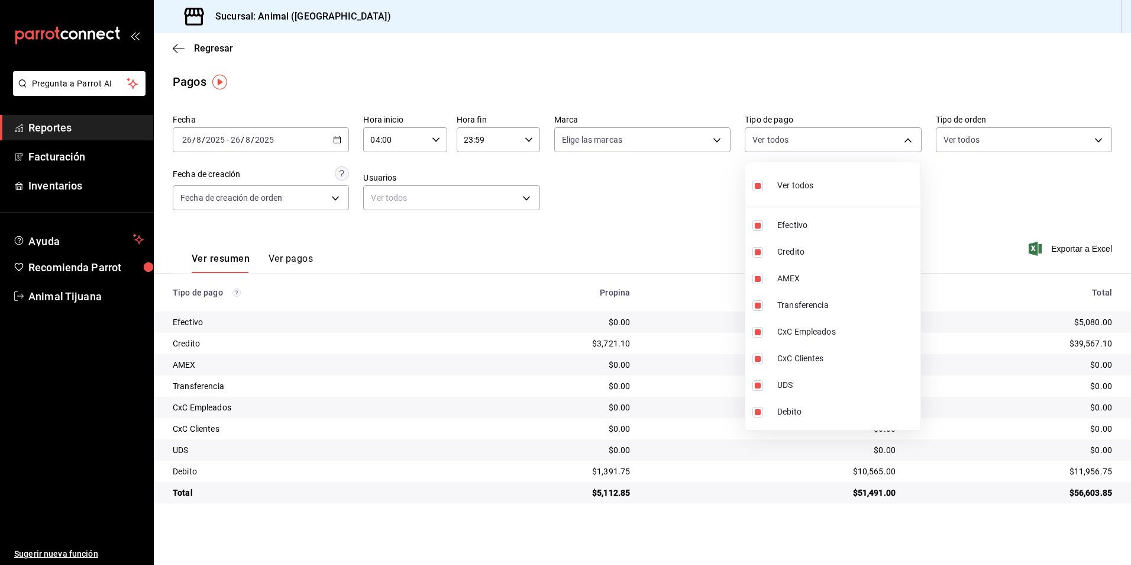
checkbox input "false"
